Goal: Complete application form

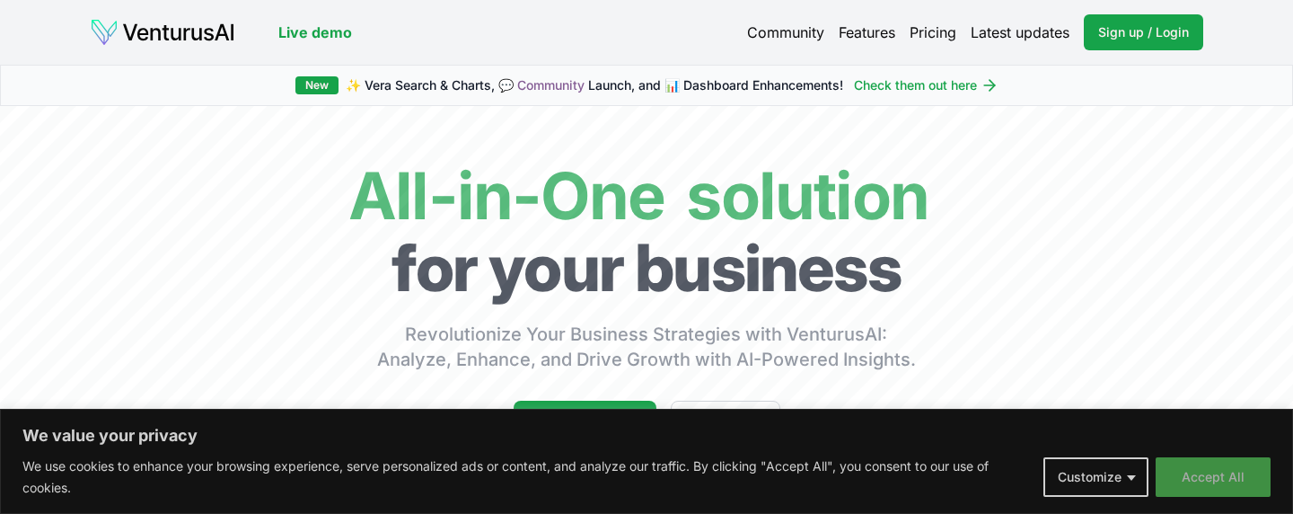
click at [1230, 470] on button "Accept All" at bounding box center [1212, 477] width 115 height 40
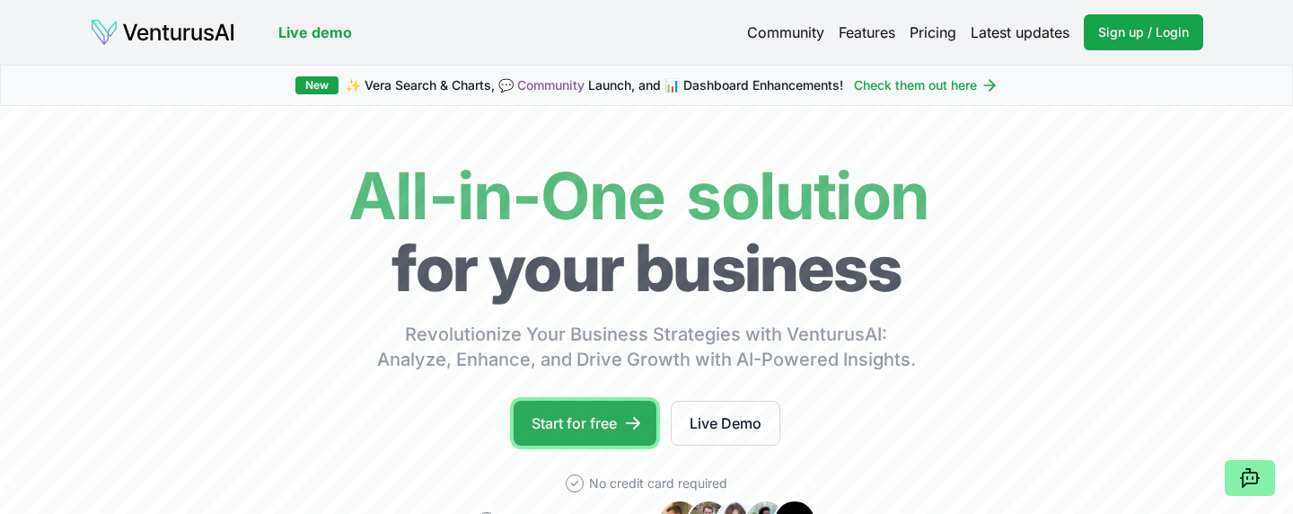
click at [619, 416] on link "Start for free" at bounding box center [585, 422] width 143 height 45
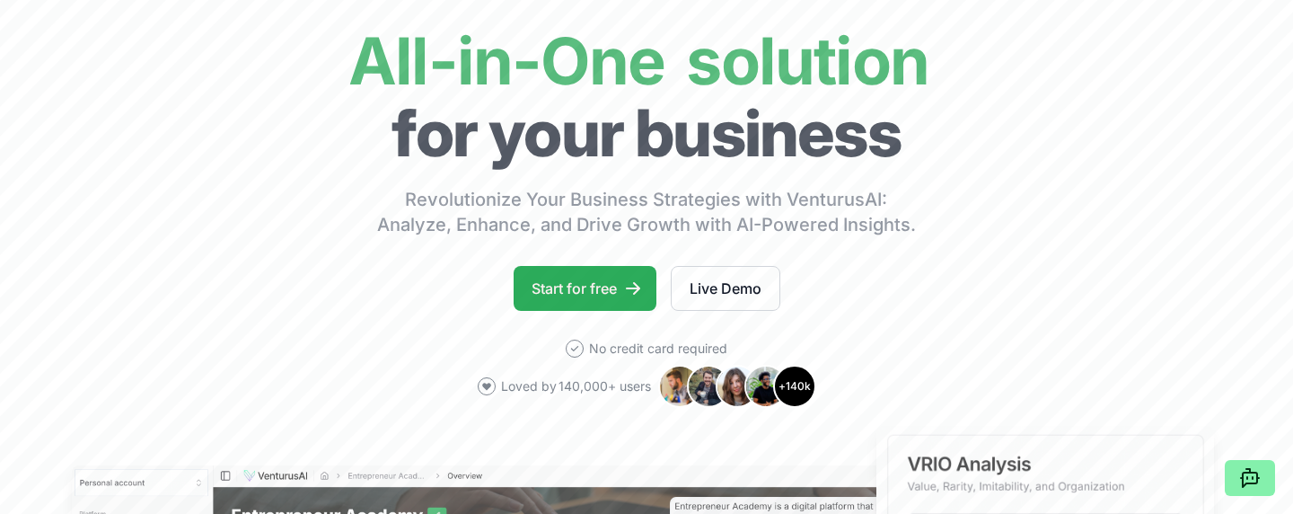
scroll to position [131, 0]
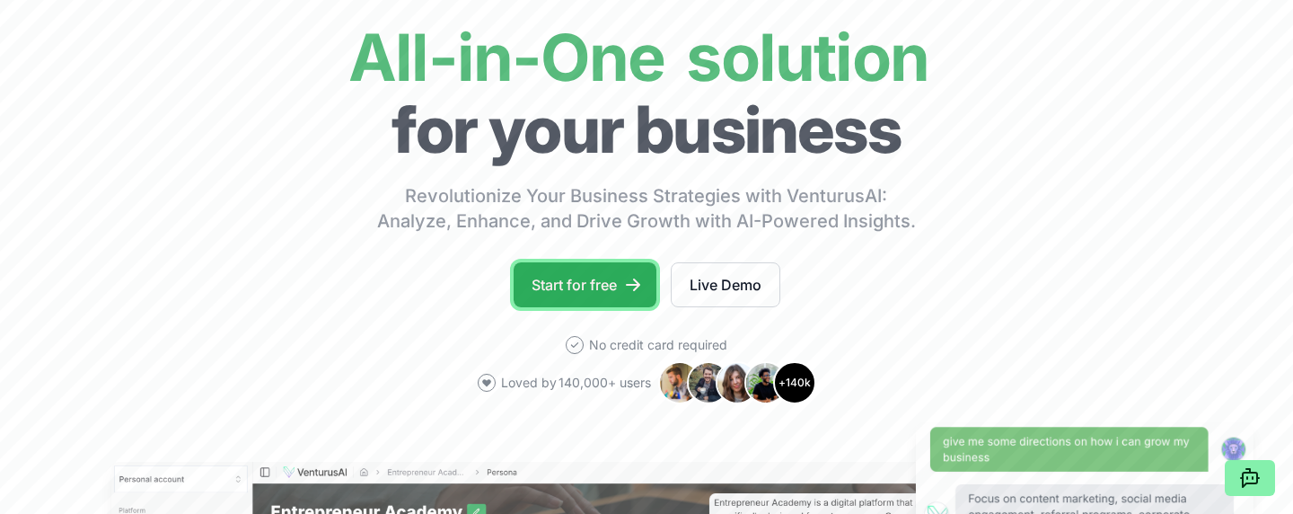
click at [595, 277] on link "Start for free" at bounding box center [585, 284] width 143 height 45
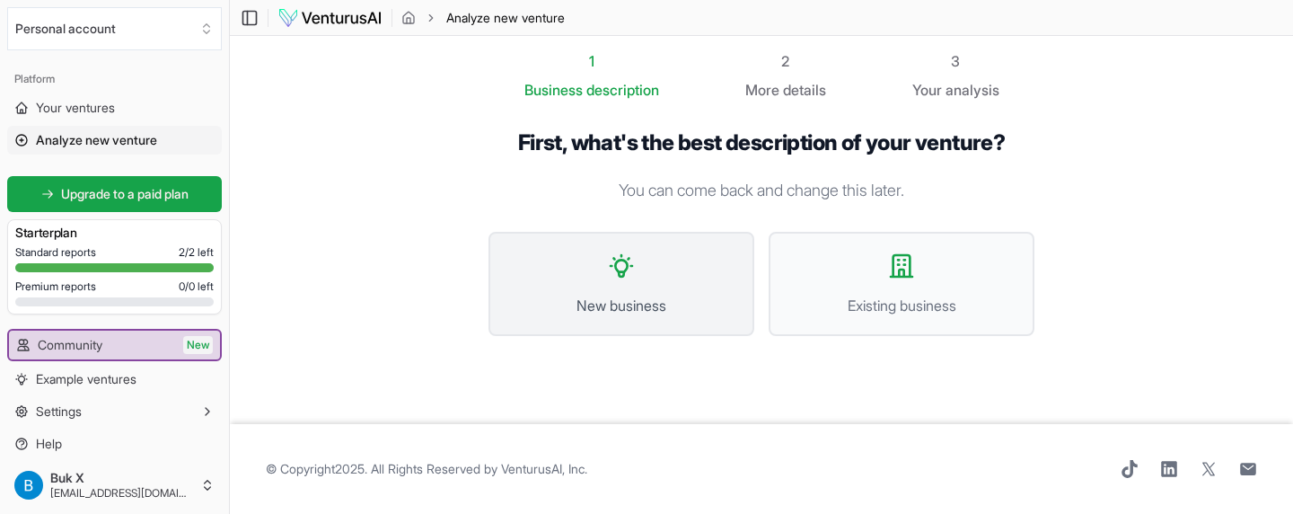
click at [680, 281] on button "New business" at bounding box center [621, 284] width 266 height 104
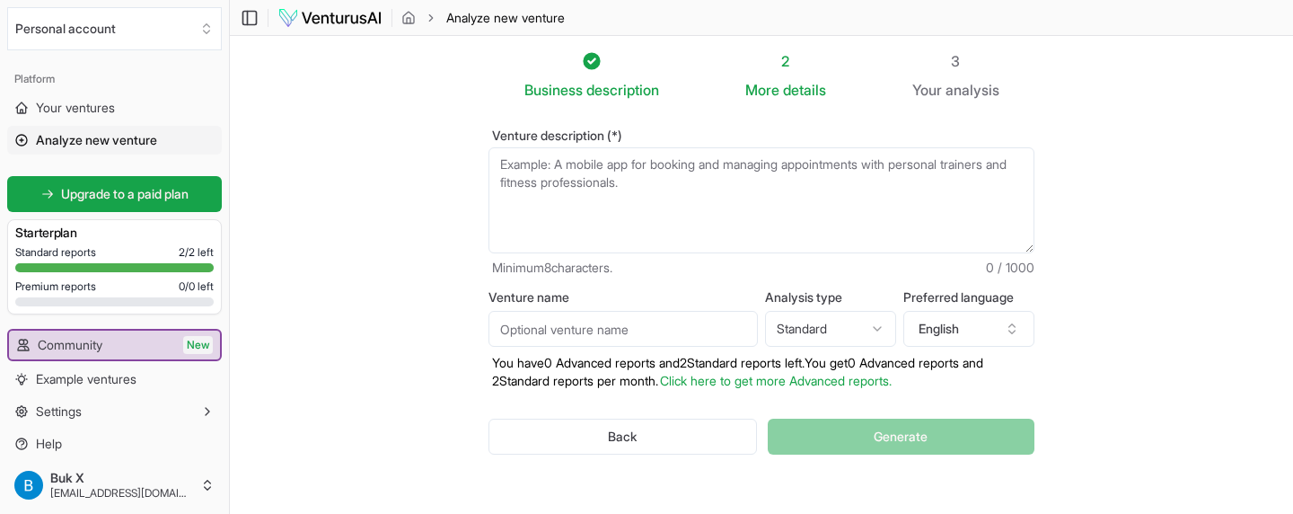
drag, startPoint x: 663, startPoint y: 194, endPoint x: 587, endPoint y: 168, distance: 79.8
click at [586, 167] on textarea "Venture description (*)" at bounding box center [761, 200] width 546 height 106
click at [545, 168] on textarea "Venture description (*)" at bounding box center [761, 200] width 546 height 106
click at [545, 167] on textarea "Venture description (*)" at bounding box center [761, 200] width 546 height 106
